Goal: Transaction & Acquisition: Download file/media

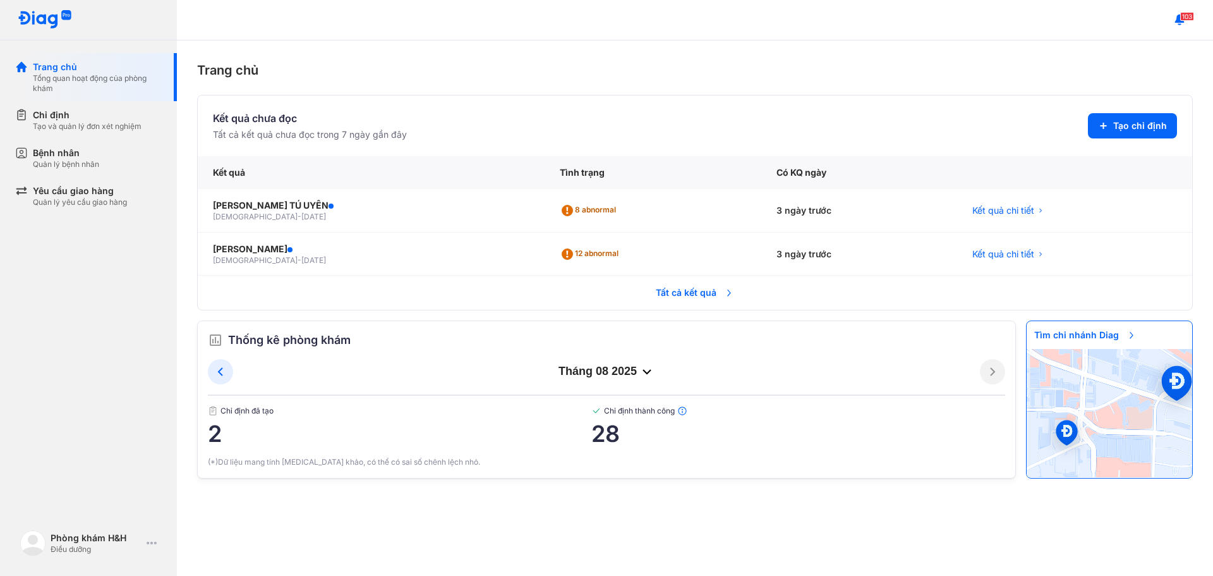
click at [698, 287] on span "Tất cả kết quả" at bounding box center [695, 293] width 94 height 28
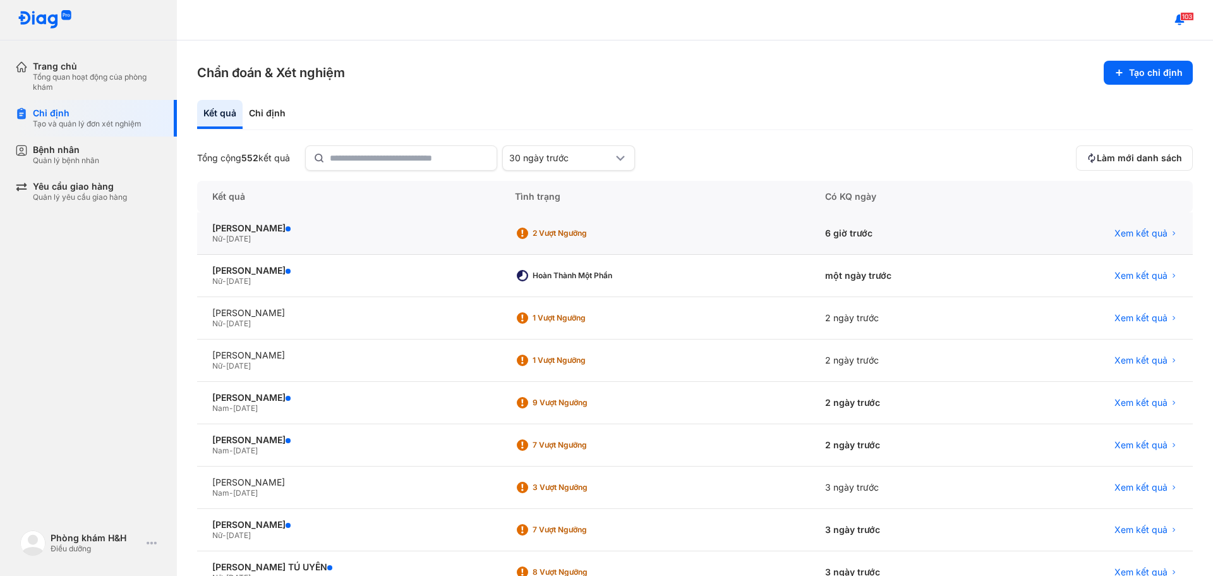
click at [843, 229] on div "6 giờ trước" at bounding box center [907, 233] width 195 height 42
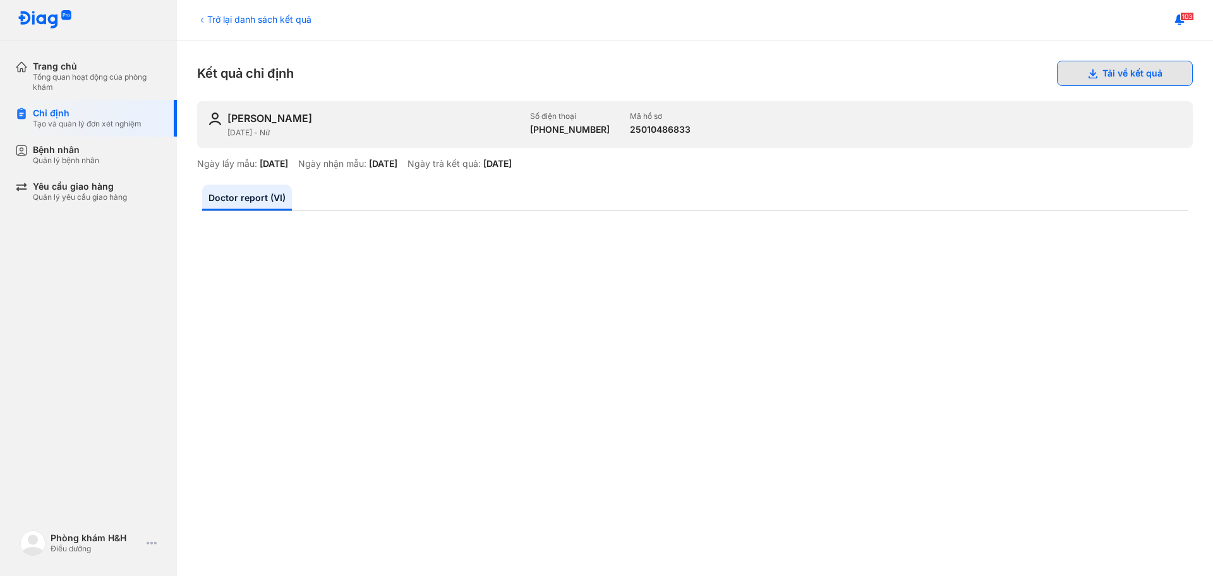
click at [1089, 71] on use at bounding box center [1093, 73] width 9 height 9
click at [1145, 67] on button "Tải về kết quả" at bounding box center [1125, 73] width 136 height 25
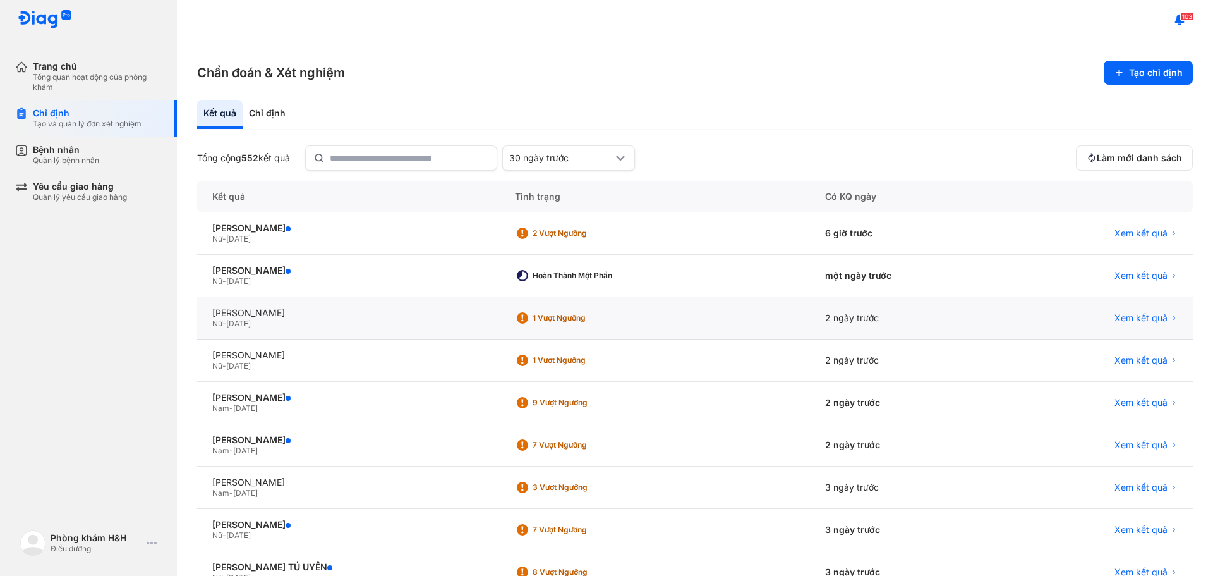
click at [834, 318] on div "2 ngày trước" at bounding box center [907, 318] width 195 height 42
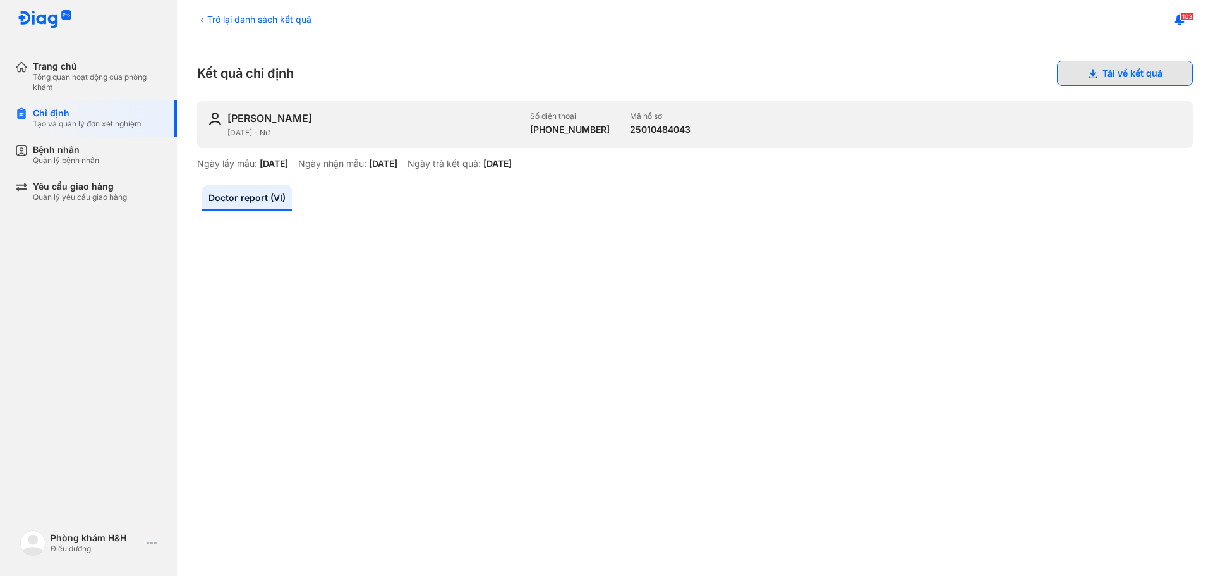
click at [1121, 72] on button "Tải về kết quả" at bounding box center [1125, 73] width 136 height 25
